Goal: Navigation & Orientation: Find specific page/section

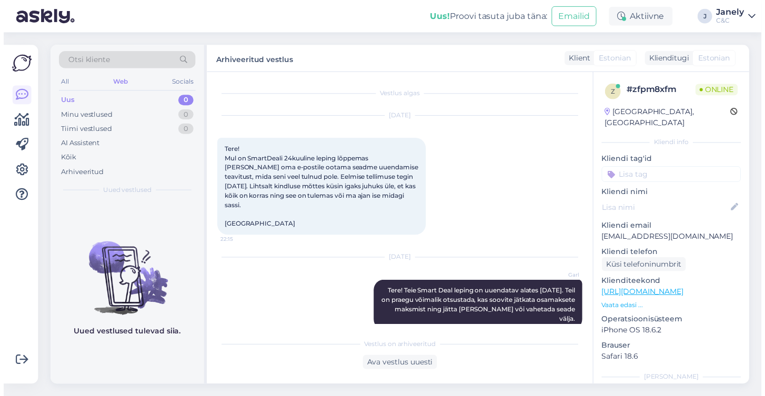
scroll to position [434, 0]
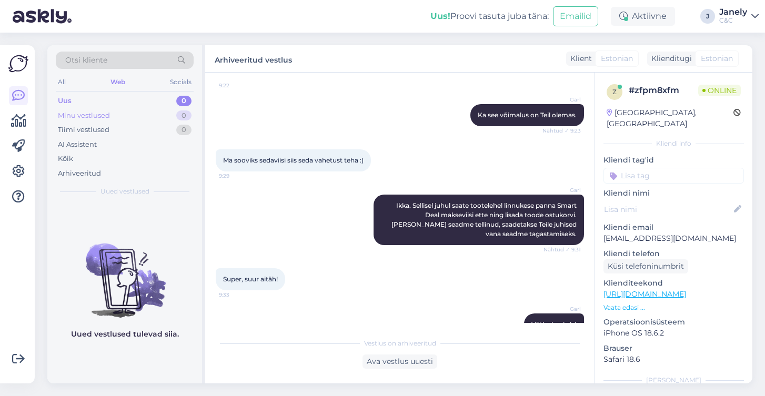
click at [127, 121] on div "Minu vestlused 0" at bounding box center [125, 115] width 138 height 15
click at [121, 127] on div "Tiimi vestlused 0" at bounding box center [125, 130] width 138 height 15
click at [101, 140] on div "AI Assistent" at bounding box center [125, 144] width 138 height 15
click at [97, 166] on div "Arhiveeritud" at bounding box center [125, 173] width 138 height 15
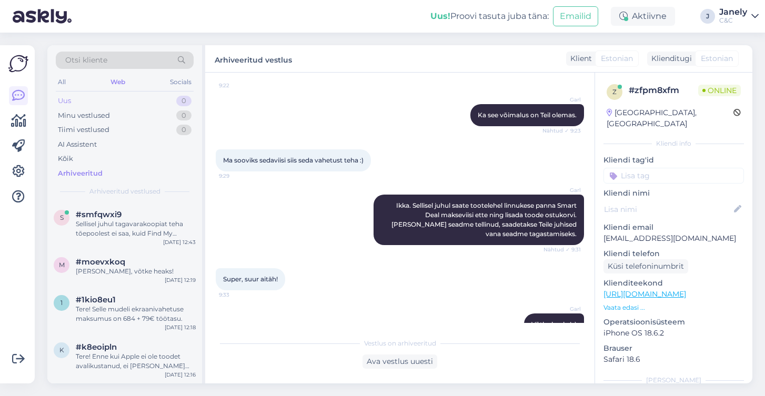
click at [89, 103] on div "Uus 0" at bounding box center [125, 101] width 138 height 15
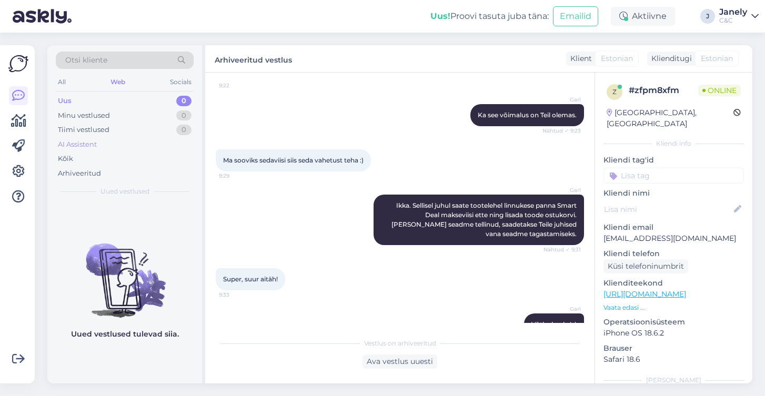
click at [99, 143] on div "AI Assistent" at bounding box center [125, 144] width 138 height 15
click at [100, 131] on div "Tiimi vestlused" at bounding box center [84, 130] width 52 height 11
click at [112, 113] on div "Minu vestlused 0" at bounding box center [125, 115] width 138 height 15
click at [103, 174] on div "Arhiveeritud" at bounding box center [125, 173] width 138 height 15
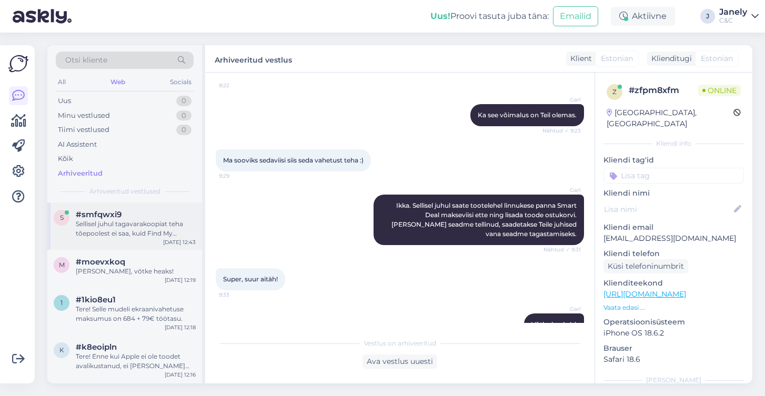
click at [142, 229] on div "Sellisel juhul tagavarakoopiat teha tõepoolest ei saa, kuid Find My aktiveerimi…" at bounding box center [136, 228] width 120 height 19
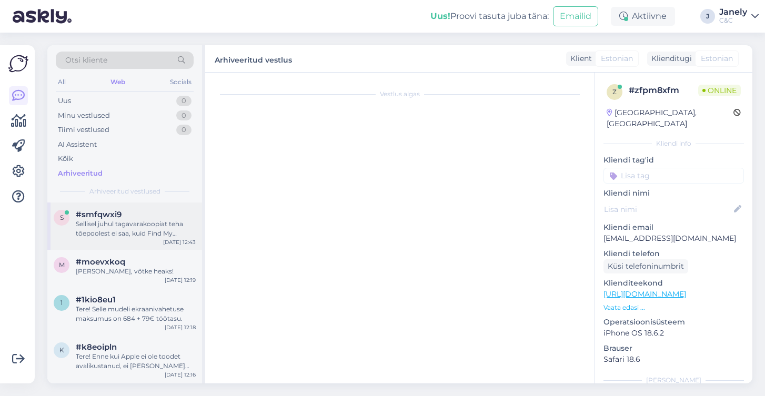
click at [138, 236] on div "Sellisel juhul tagavarakoopiat teha tõepoolest ei saa, kuid Find My aktiveerimi…" at bounding box center [136, 228] width 120 height 19
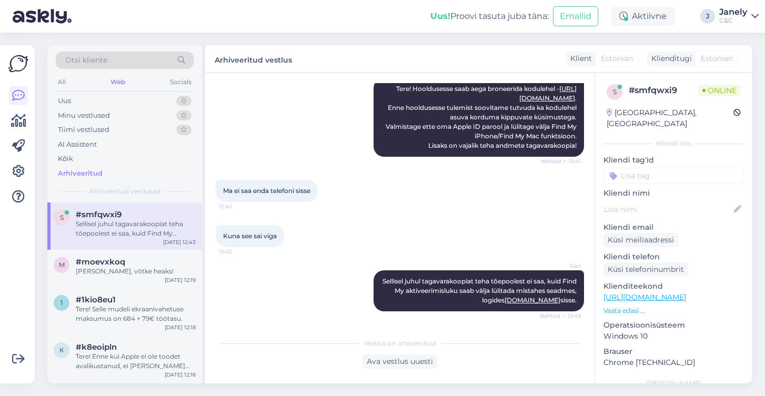
scroll to position [151, 0]
click at [96, 103] on div "Uus 0" at bounding box center [125, 101] width 138 height 15
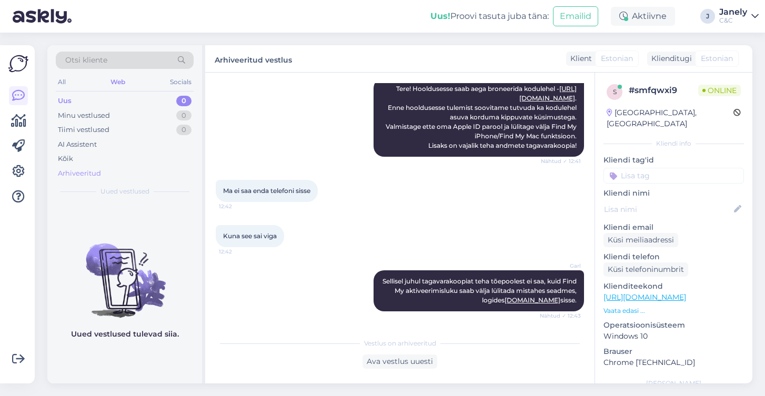
click at [93, 168] on div "Arhiveeritud" at bounding box center [79, 173] width 43 height 11
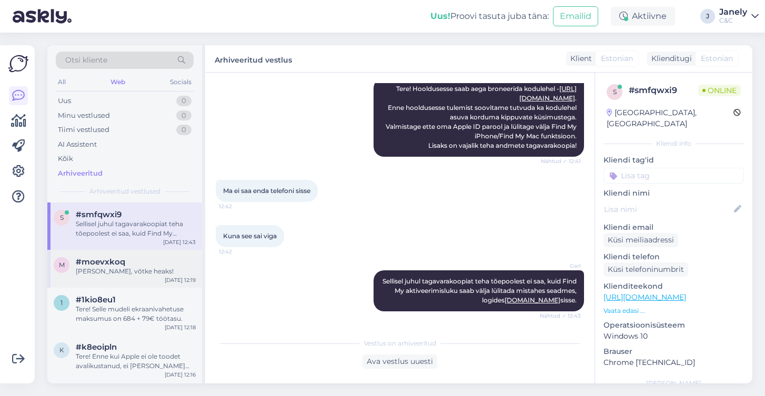
click at [145, 261] on div "#moevxkoq" at bounding box center [136, 261] width 120 height 9
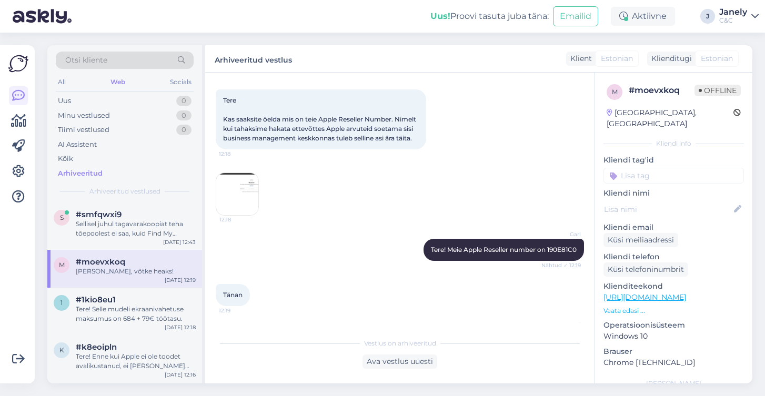
scroll to position [47, 0]
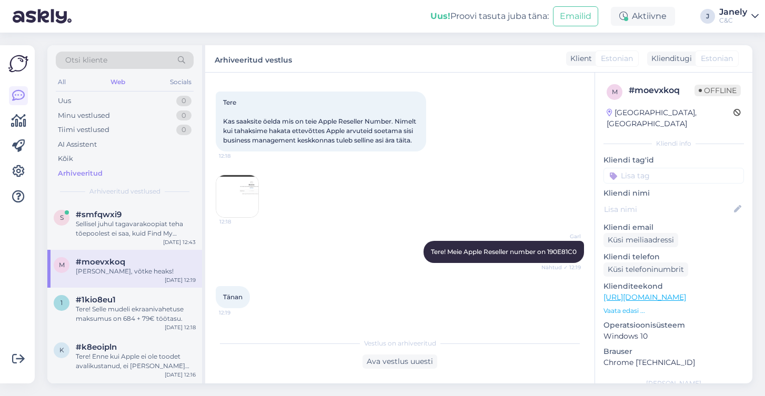
click at [252, 206] on img at bounding box center [237, 196] width 42 height 42
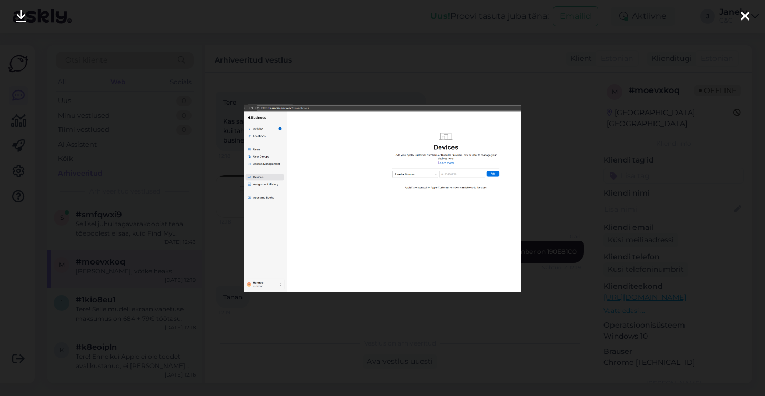
click at [180, 157] on div at bounding box center [382, 198] width 765 height 396
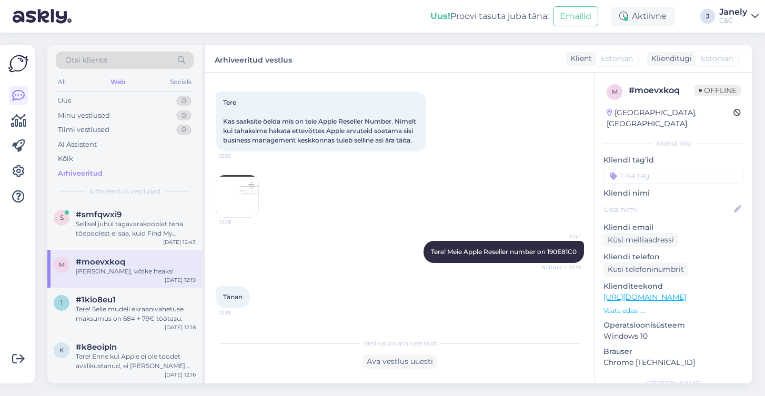
click at [59, 20] on img at bounding box center [42, 16] width 59 height 33
click at [150, 292] on div "1 #1kio8eu1 Tere! Selle mudeli ekraanivahetuse maksumus on 684 + 79€ töötasu. […" at bounding box center [124, 311] width 155 height 47
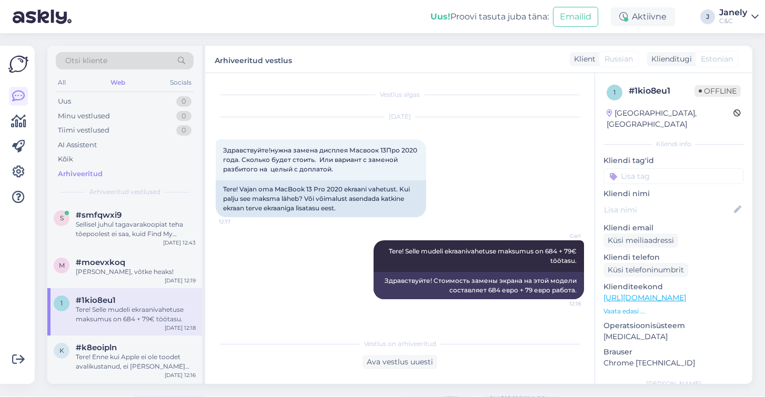
scroll to position [0, 0]
click at [43, 15] on img at bounding box center [42, 16] width 59 height 33
click at [58, 24] on img at bounding box center [42, 16] width 59 height 33
click at [24, 60] on img at bounding box center [18, 64] width 20 height 20
click at [93, 102] on div "Uus 0" at bounding box center [125, 101] width 138 height 15
